Goal: Communication & Community: Answer question/provide support

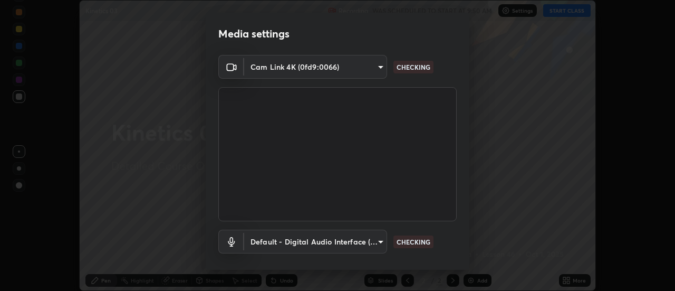
scroll to position [55, 0]
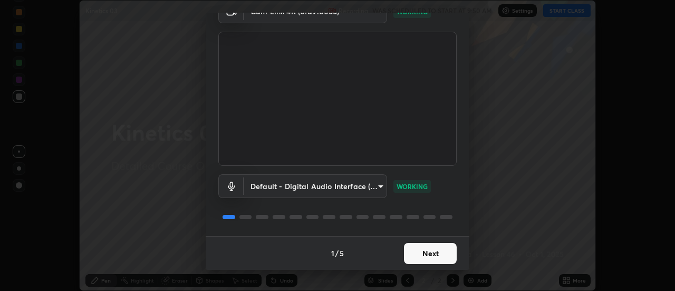
click at [429, 255] on button "Next" at bounding box center [430, 253] width 53 height 21
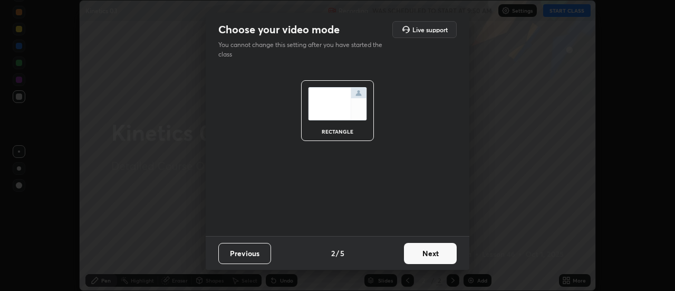
scroll to position [0, 0]
click at [432, 256] on button "Next" at bounding box center [430, 253] width 53 height 21
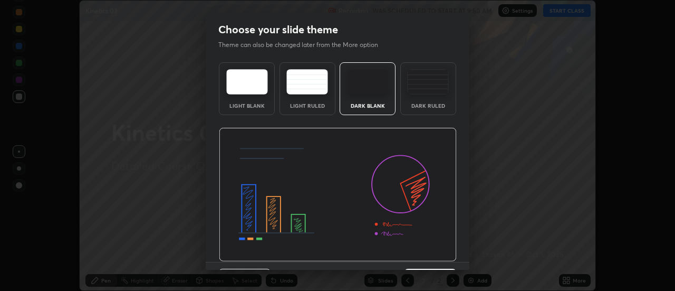
click at [434, 258] on img at bounding box center [338, 195] width 238 height 134
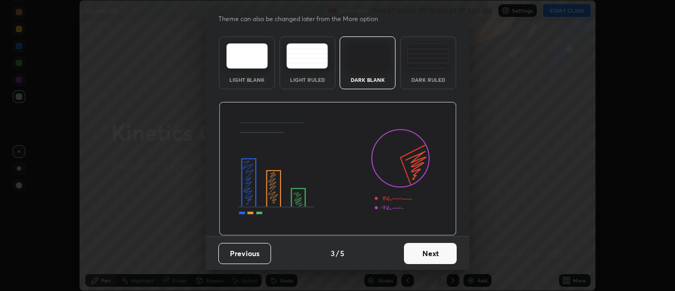
click at [442, 255] on button "Next" at bounding box center [430, 253] width 53 height 21
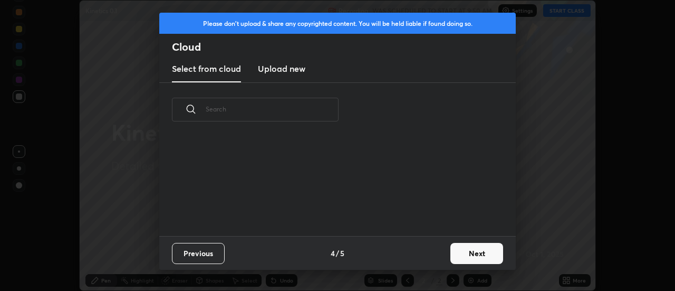
scroll to position [0, 0]
click at [466, 256] on button "Next" at bounding box center [476, 253] width 53 height 21
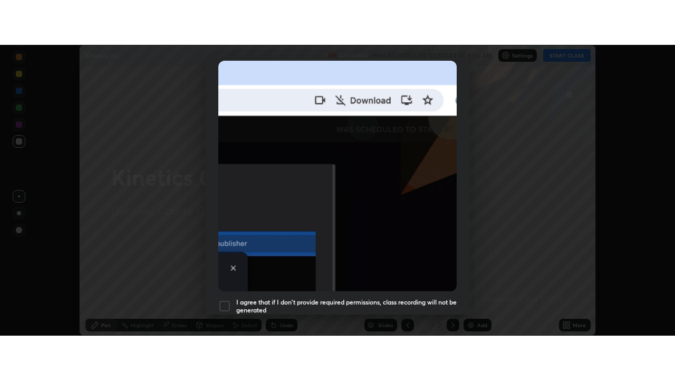
scroll to position [271, 0]
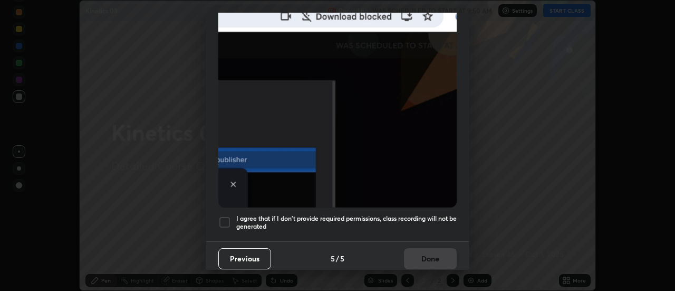
click at [228, 217] on div at bounding box center [224, 222] width 13 height 13
click at [420, 253] on button "Done" at bounding box center [430, 258] width 53 height 21
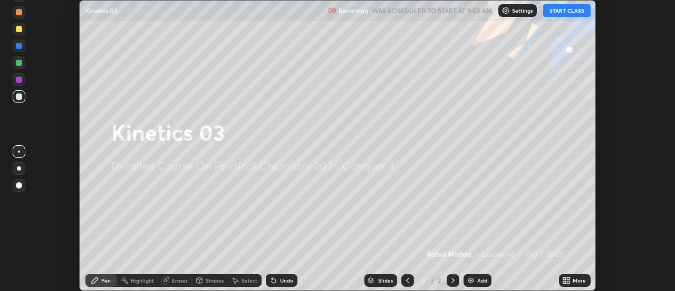
click at [554, 11] on button "START CLASS" at bounding box center [566, 10] width 47 height 13
click at [565, 280] on icon at bounding box center [566, 280] width 8 height 8
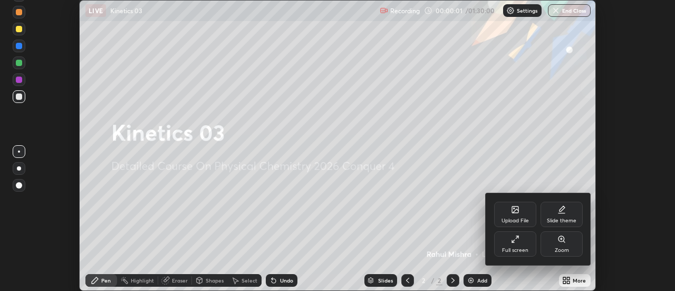
click at [508, 247] on div "Full screen" at bounding box center [515, 249] width 26 height 5
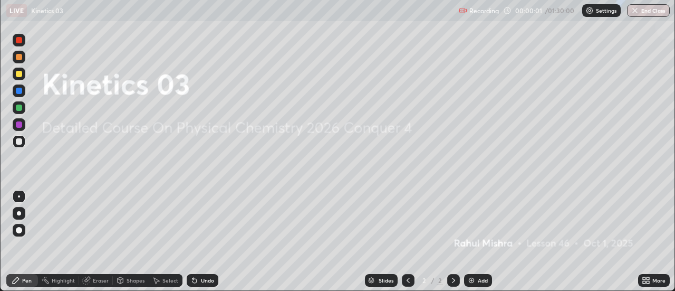
scroll to position [380, 675]
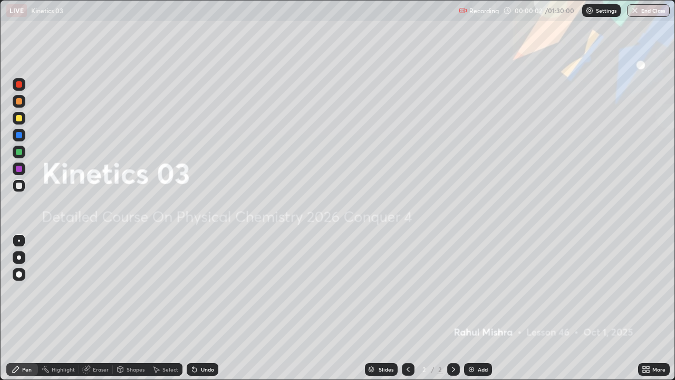
click at [470, 290] on img at bounding box center [471, 369] width 8 height 8
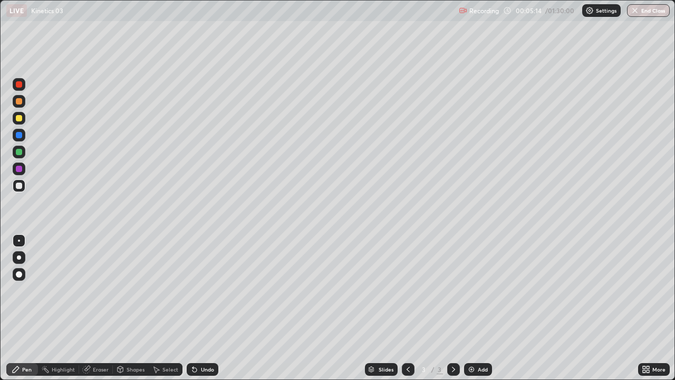
click at [469, 290] on img at bounding box center [471, 369] width 8 height 8
click at [471, 290] on img at bounding box center [471, 369] width 8 height 8
click at [197, 290] on div "Undo" at bounding box center [203, 369] width 32 height 13
click at [201, 290] on div "Undo" at bounding box center [207, 369] width 13 height 5
click at [207, 290] on div "Undo" at bounding box center [207, 369] width 13 height 5
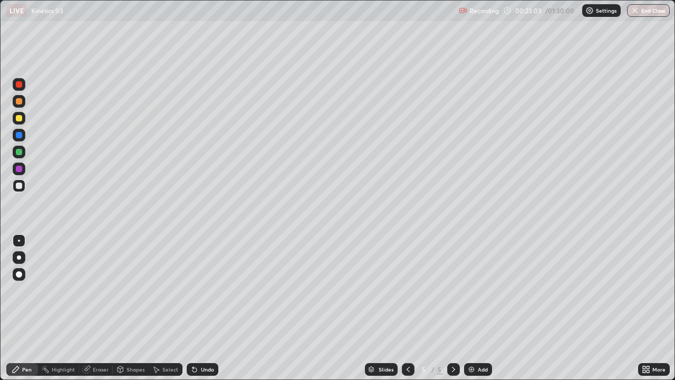
click at [476, 290] on div "Add" at bounding box center [478, 369] width 28 height 13
click at [195, 290] on icon at bounding box center [194, 370] width 4 height 4
click at [198, 290] on div "Undo" at bounding box center [203, 369] width 32 height 13
click at [20, 153] on div at bounding box center [19, 152] width 6 height 6
click at [472, 290] on img at bounding box center [471, 369] width 8 height 8
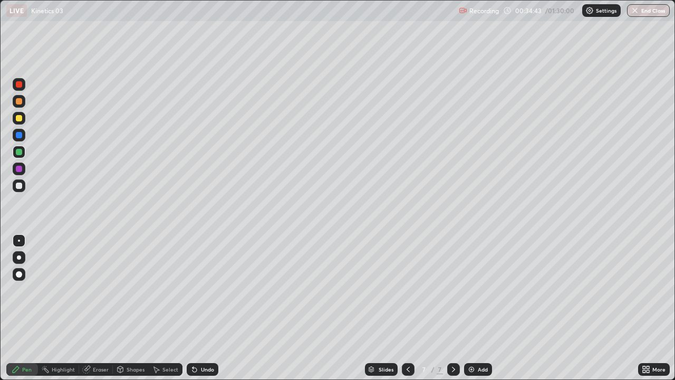
click at [407, 290] on icon at bounding box center [408, 369] width 8 height 8
click at [407, 290] on icon at bounding box center [408, 369] width 3 height 5
click at [452, 290] on icon at bounding box center [453, 369] width 8 height 8
click at [451, 290] on icon at bounding box center [453, 369] width 8 height 8
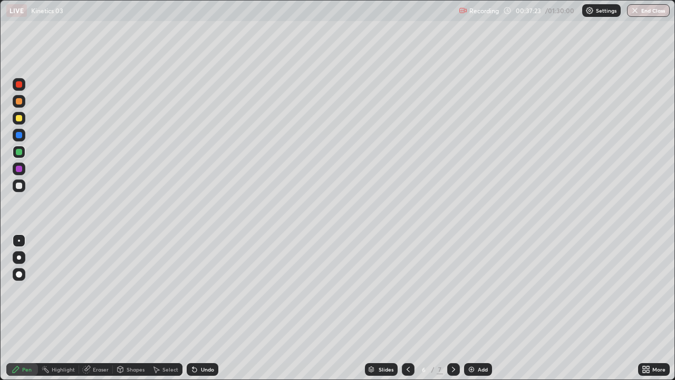
click at [451, 290] on icon at bounding box center [453, 369] width 8 height 8
click at [21, 188] on div at bounding box center [19, 185] width 6 height 6
click at [471, 290] on img at bounding box center [471, 369] width 8 height 8
click at [21, 120] on div at bounding box center [19, 118] width 6 height 6
click at [22, 155] on div at bounding box center [19, 152] width 13 height 13
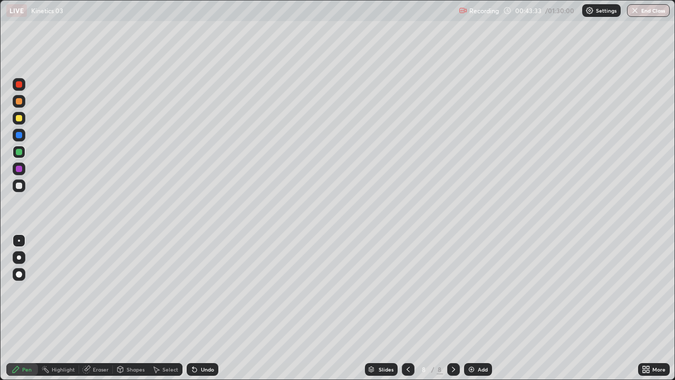
click at [203, 290] on div "Undo" at bounding box center [207, 369] width 13 height 5
click at [201, 290] on div "Undo" at bounding box center [207, 369] width 13 height 5
click at [17, 187] on div at bounding box center [19, 185] width 6 height 6
click at [94, 290] on div "Eraser" at bounding box center [101, 369] width 16 height 5
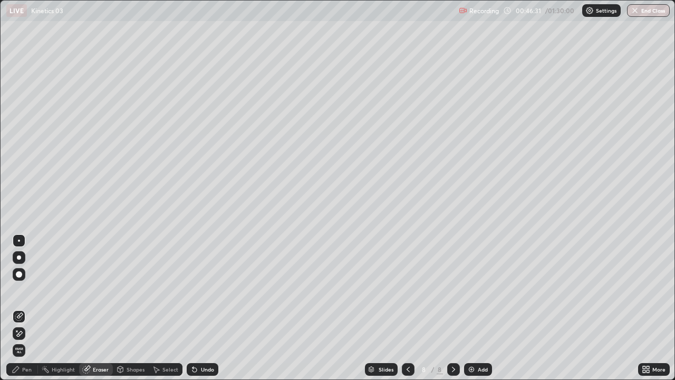
click at [26, 290] on div "Pen" at bounding box center [26, 369] width 9 height 5
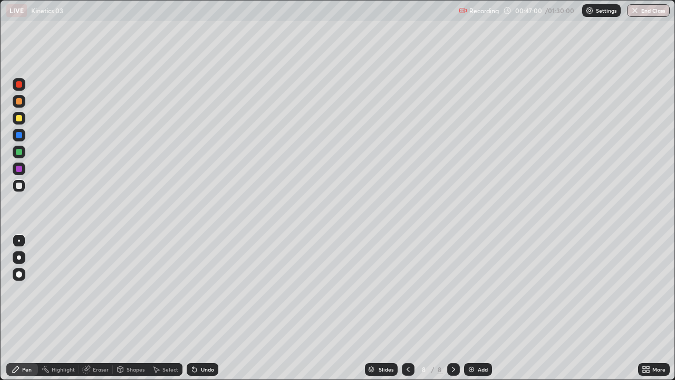
click at [21, 187] on div at bounding box center [19, 185] width 6 height 6
click at [97, 290] on div "Eraser" at bounding box center [101, 369] width 16 height 5
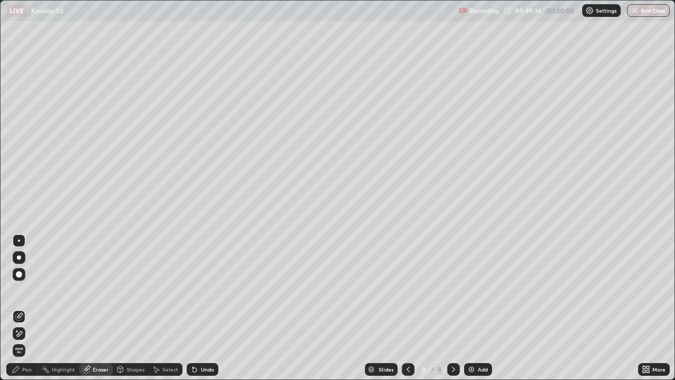
click at [28, 290] on div "Pen" at bounding box center [26, 369] width 9 height 5
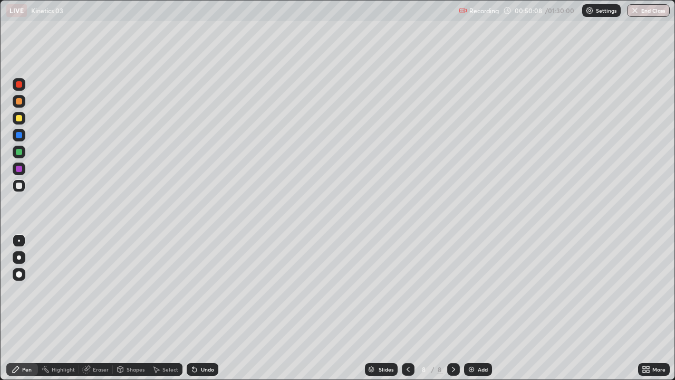
click at [468, 290] on img at bounding box center [471, 369] width 8 height 8
click at [19, 119] on div at bounding box center [19, 118] width 6 height 6
click at [21, 187] on div at bounding box center [19, 185] width 6 height 6
click at [18, 151] on div at bounding box center [19, 152] width 6 height 6
click at [18, 185] on div at bounding box center [19, 185] width 6 height 6
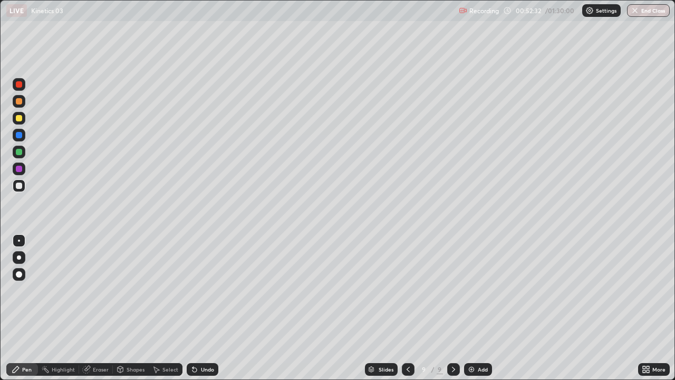
click at [23, 153] on div at bounding box center [19, 152] width 13 height 13
click at [21, 187] on div at bounding box center [19, 185] width 6 height 6
click at [20, 152] on div at bounding box center [19, 152] width 6 height 6
click at [24, 121] on div at bounding box center [19, 118] width 13 height 13
click at [474, 290] on img at bounding box center [471, 369] width 8 height 8
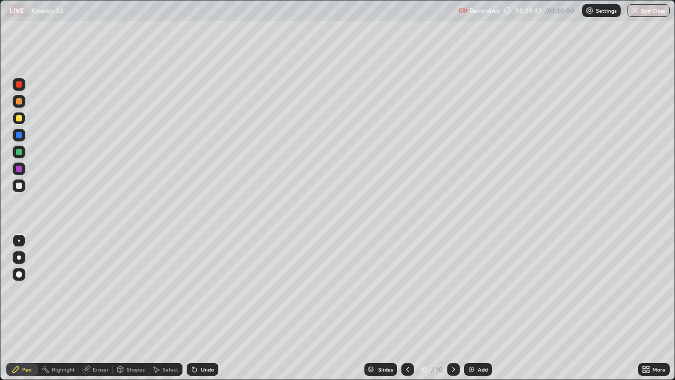
click at [21, 152] on div at bounding box center [19, 152] width 6 height 6
click at [21, 118] on div at bounding box center [19, 118] width 6 height 6
click at [17, 151] on div at bounding box center [19, 152] width 6 height 6
click at [18, 184] on div at bounding box center [19, 185] width 6 height 6
click at [21, 153] on div at bounding box center [19, 152] width 6 height 6
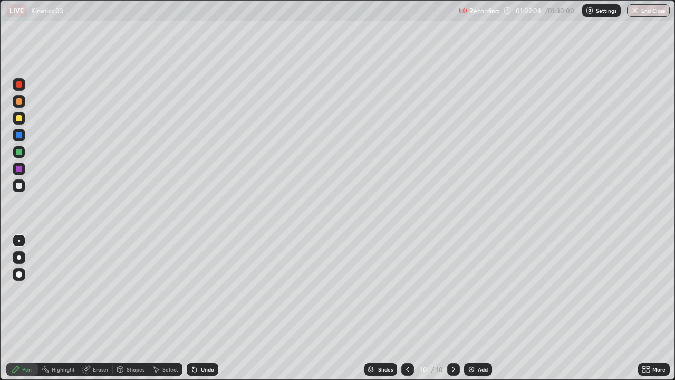
click at [19, 184] on div at bounding box center [19, 185] width 6 height 6
click at [21, 152] on div at bounding box center [19, 152] width 6 height 6
click at [21, 186] on div at bounding box center [19, 185] width 6 height 6
click at [21, 119] on div at bounding box center [19, 118] width 6 height 6
click at [23, 186] on div at bounding box center [19, 185] width 13 height 13
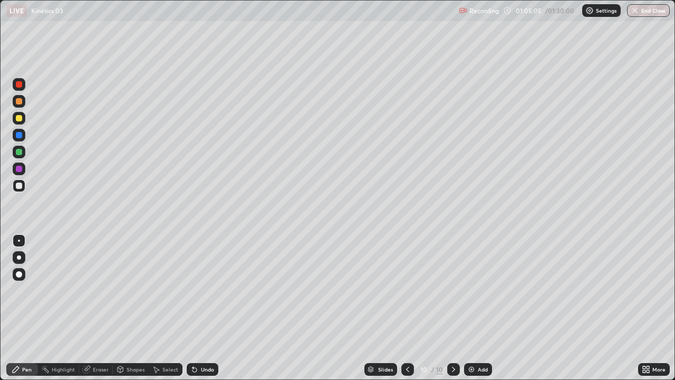
click at [19, 152] on div at bounding box center [19, 152] width 6 height 6
click at [471, 290] on img at bounding box center [471, 369] width 8 height 8
click at [21, 120] on div at bounding box center [19, 118] width 6 height 6
click at [21, 150] on div at bounding box center [19, 152] width 6 height 6
click at [408, 290] on icon at bounding box center [408, 369] width 8 height 8
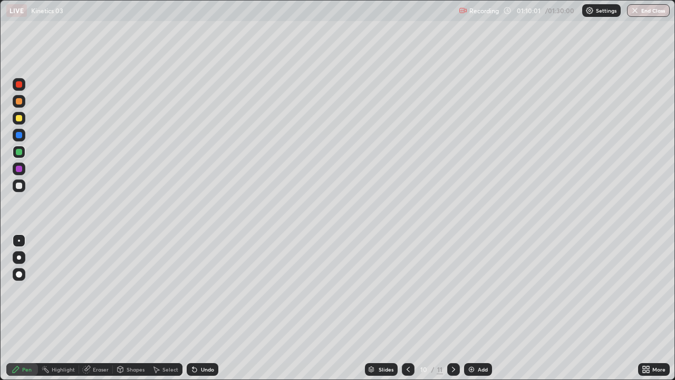
click at [448, 290] on div at bounding box center [453, 369] width 13 height 13
click at [197, 290] on icon at bounding box center [194, 369] width 8 height 8
click at [197, 290] on div "Undo" at bounding box center [203, 369] width 32 height 13
click at [192, 290] on icon at bounding box center [192, 367] width 1 height 1
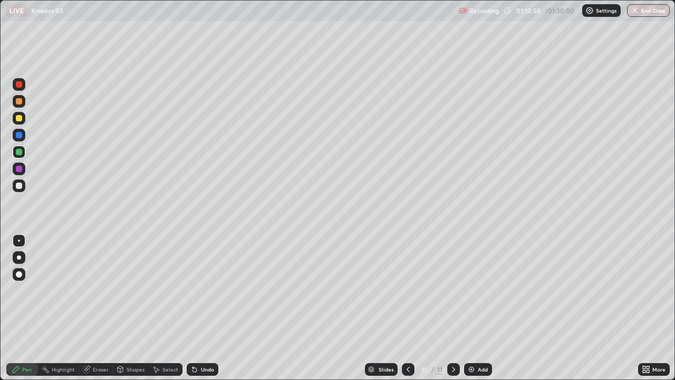
click at [19, 120] on div at bounding box center [19, 118] width 6 height 6
click at [21, 83] on div at bounding box center [19, 84] width 6 height 6
click at [16, 152] on div at bounding box center [19, 152] width 6 height 6
click at [13, 83] on div at bounding box center [19, 84] width 13 height 13
click at [19, 186] on div at bounding box center [19, 185] width 6 height 6
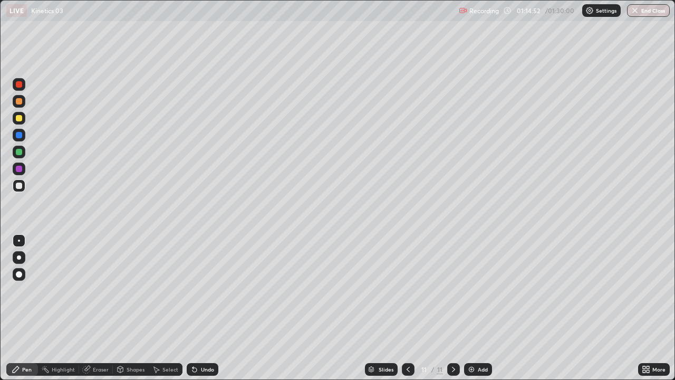
click at [20, 152] on div at bounding box center [19, 152] width 6 height 6
click at [22, 118] on div at bounding box center [19, 118] width 6 height 6
click at [644, 290] on icon at bounding box center [644, 367] width 3 height 3
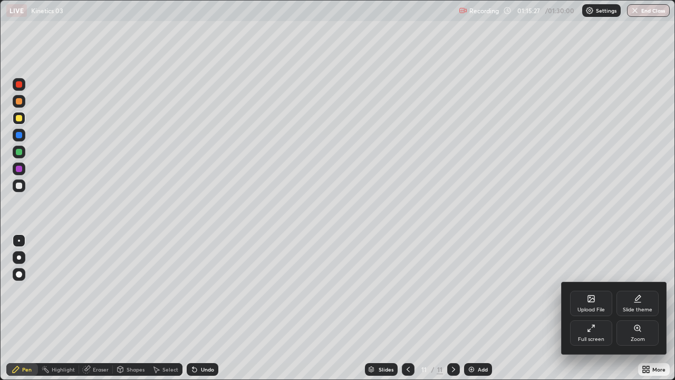
click at [597, 290] on div "Full screen" at bounding box center [591, 332] width 42 height 25
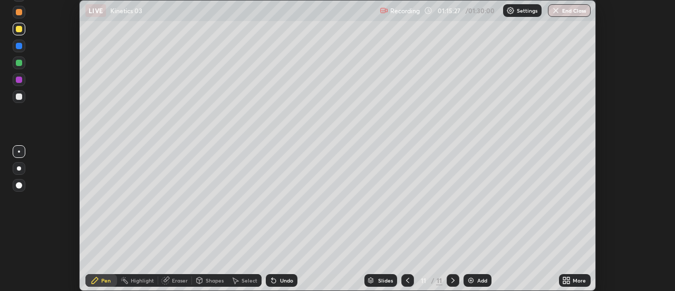
scroll to position [52448, 52064]
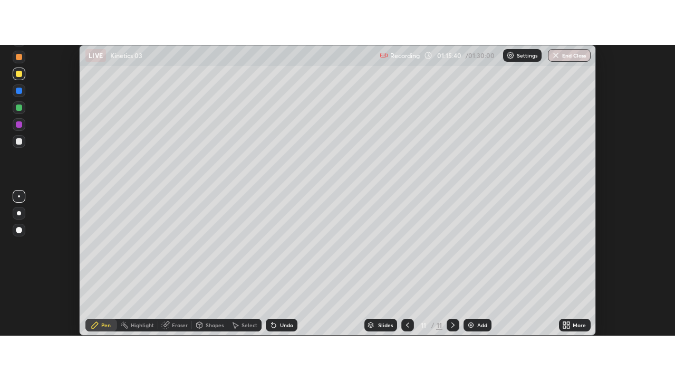
scroll to position [291, 675]
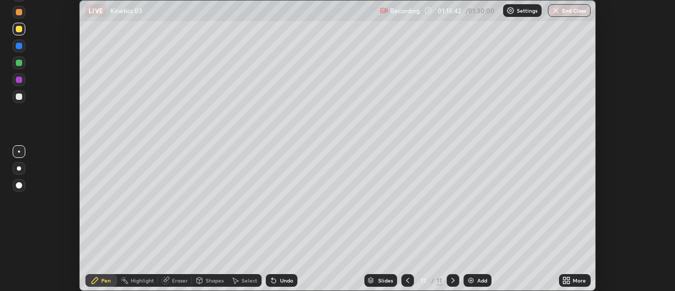
click at [568, 282] on icon at bounding box center [568, 282] width 3 height 3
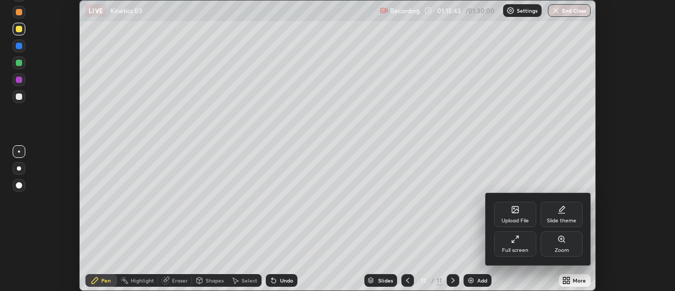
click at [514, 243] on icon at bounding box center [515, 239] width 8 height 8
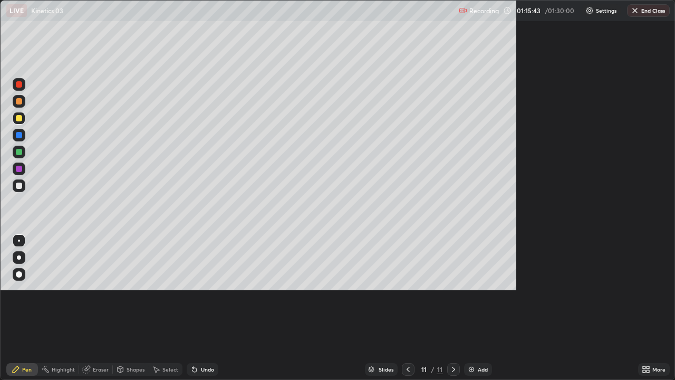
scroll to position [380, 675]
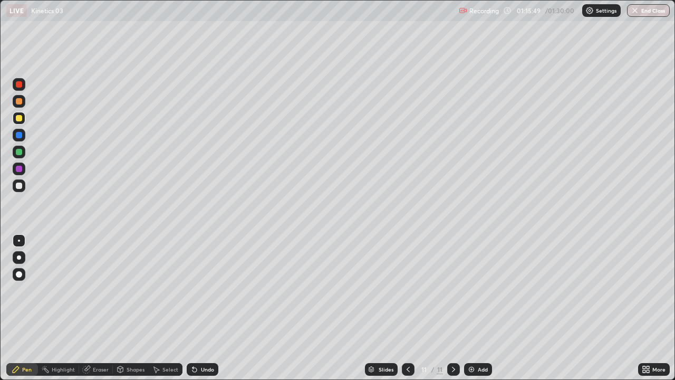
click at [100, 290] on div "Eraser" at bounding box center [101, 369] width 16 height 5
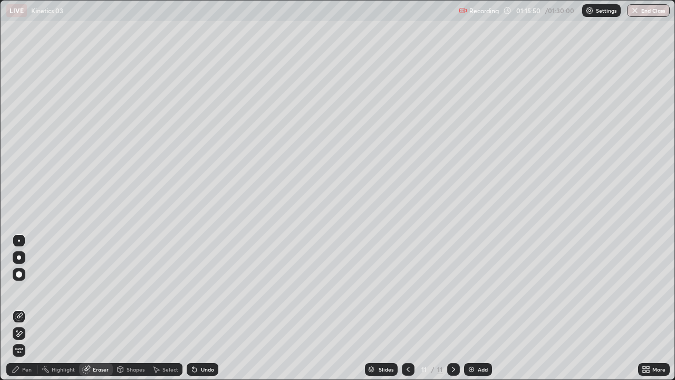
click at [28, 290] on div "Pen" at bounding box center [26, 369] width 9 height 5
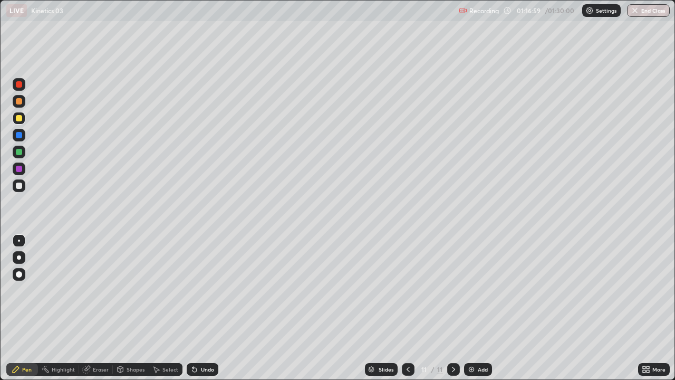
click at [19, 186] on div at bounding box center [19, 185] width 6 height 6
click at [23, 117] on div at bounding box center [19, 118] width 13 height 13
click at [165, 290] on div "Select" at bounding box center [170, 369] width 16 height 5
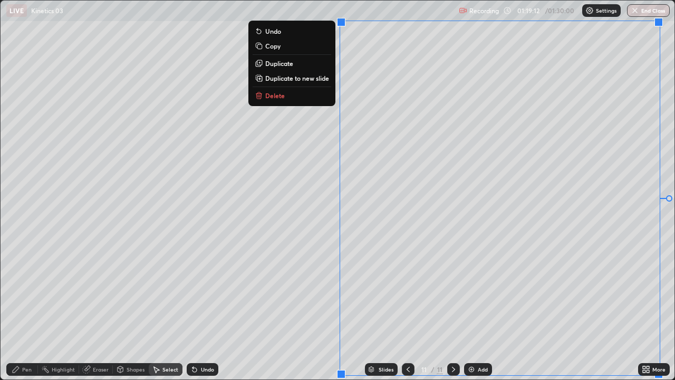
click at [305, 78] on p "Duplicate to new slide" at bounding box center [297, 78] width 64 height 8
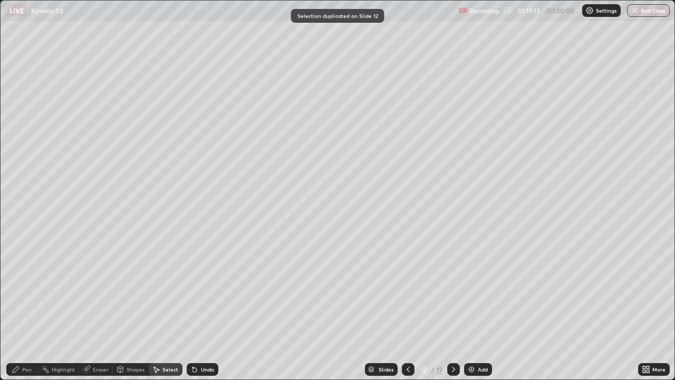
click at [96, 290] on div "Eraser" at bounding box center [101, 369] width 16 height 5
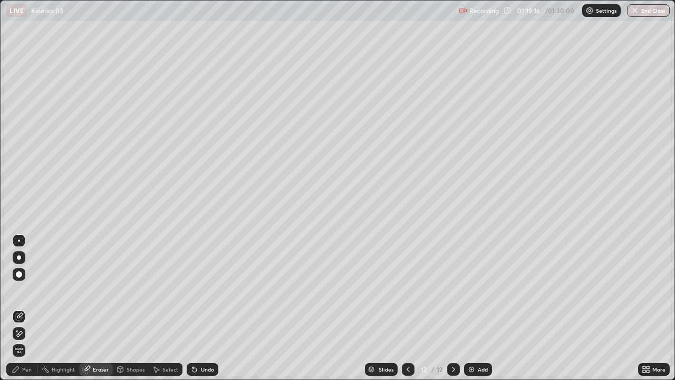
click at [26, 290] on div "Pen" at bounding box center [26, 369] width 9 height 5
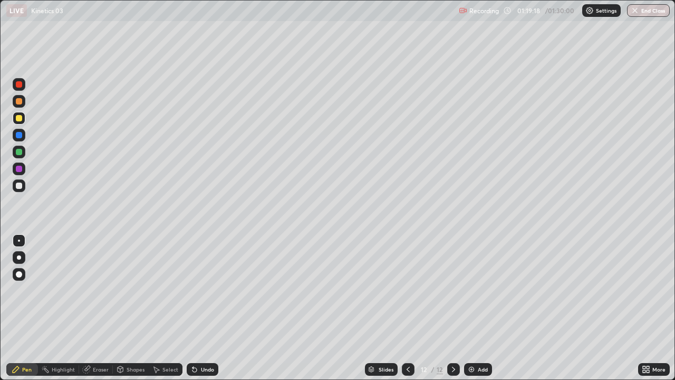
click at [21, 187] on div at bounding box center [19, 185] width 6 height 6
click at [21, 117] on div at bounding box center [19, 118] width 6 height 6
click at [19, 186] on div at bounding box center [19, 185] width 6 height 6
click at [407, 290] on icon at bounding box center [408, 369] width 8 height 8
click at [452, 290] on icon at bounding box center [453, 369] width 8 height 8
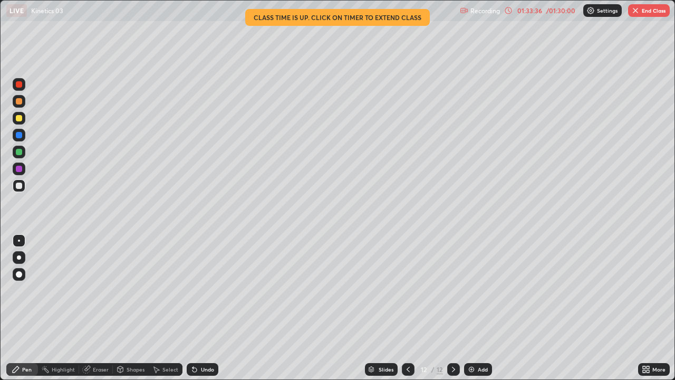
click at [661, 10] on button "End Class" at bounding box center [649, 10] width 42 height 13
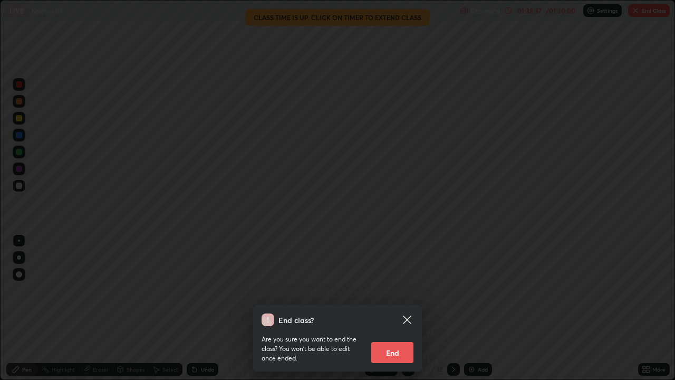
click at [387, 290] on button "End" at bounding box center [392, 352] width 42 height 21
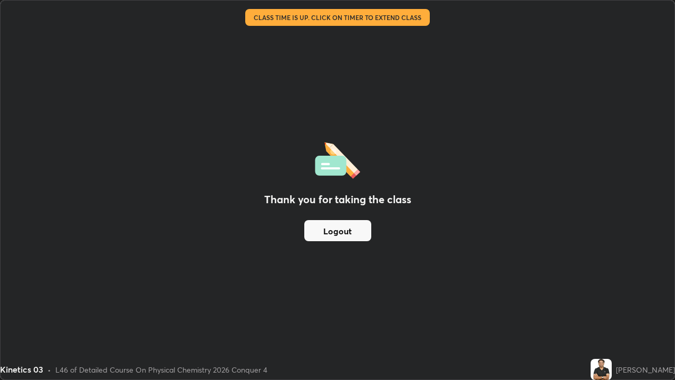
click at [352, 233] on button "Logout" at bounding box center [337, 230] width 67 height 21
